Goal: Transaction & Acquisition: Purchase product/service

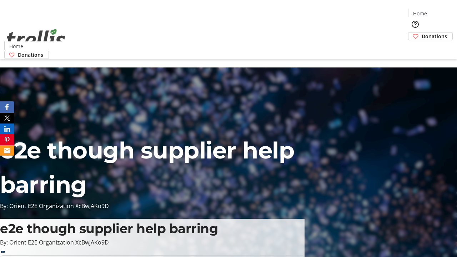
click at [422, 33] on span "Donations" at bounding box center [434, 37] width 25 height 8
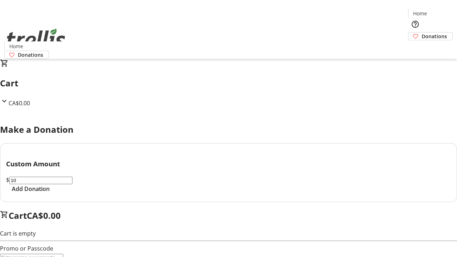
click at [50, 193] on span "Add Donation" at bounding box center [31, 189] width 38 height 9
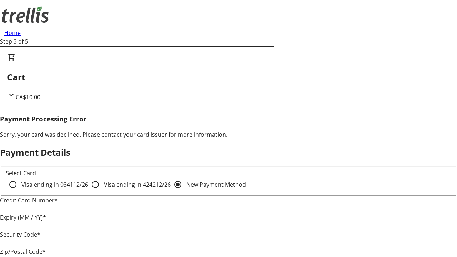
click at [88, 191] on input "Visa ending in 4242 12/26" at bounding box center [95, 185] width 14 height 14
radio input "true"
